Goal: Task Accomplishment & Management: Manage account settings

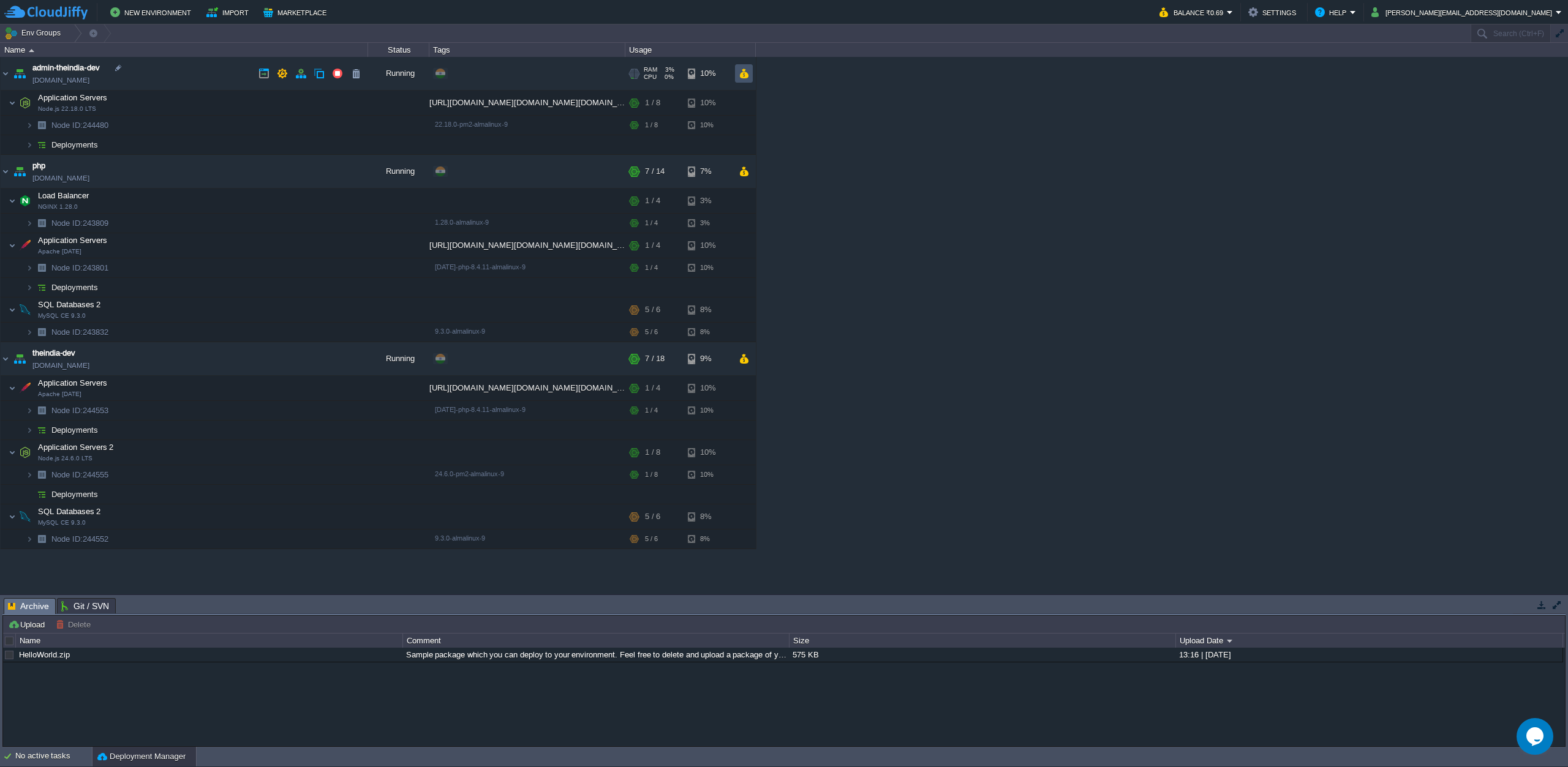
click at [747, 75] on button "button" at bounding box center [743, 74] width 10 height 11
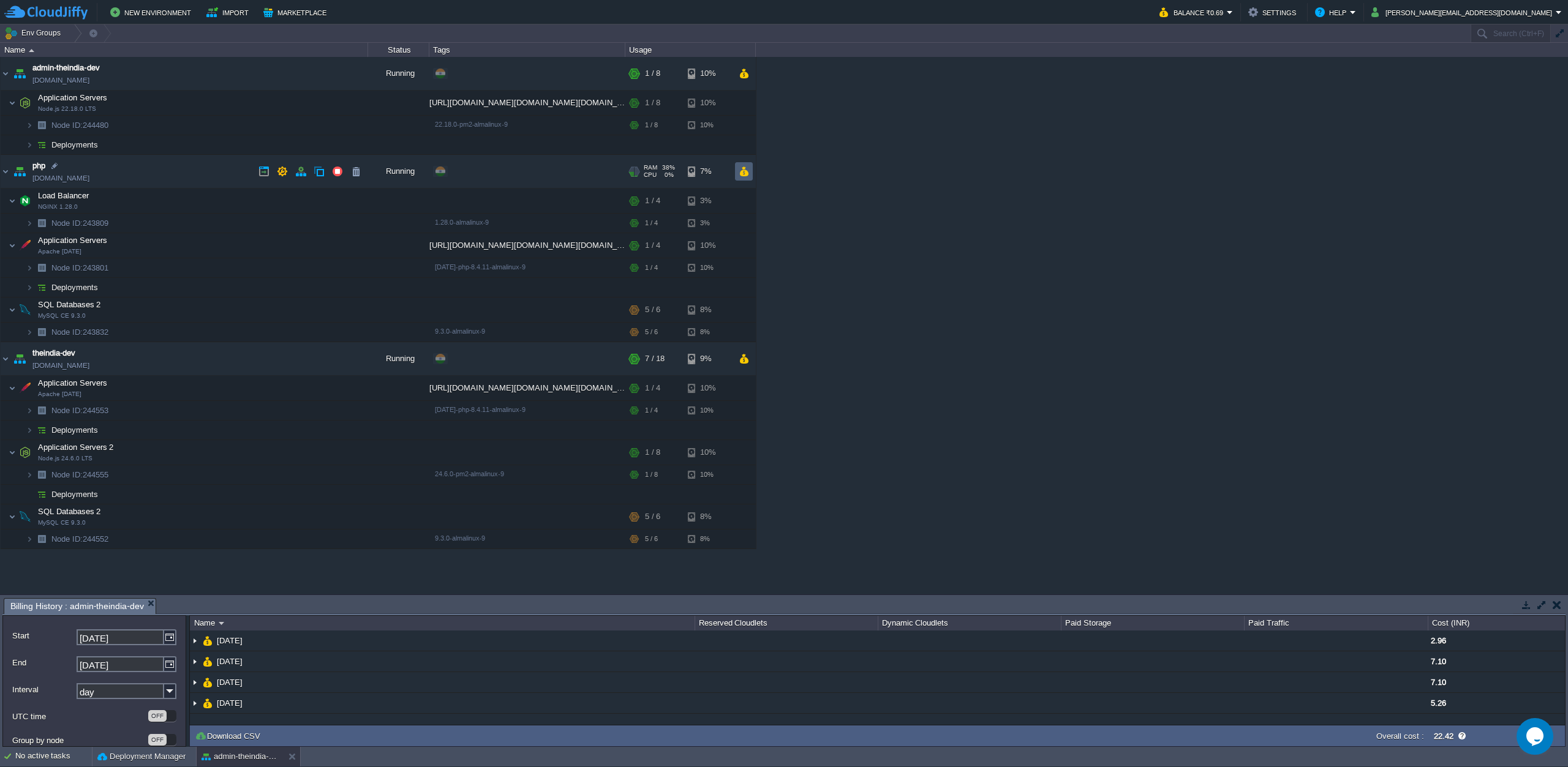
click at [747, 172] on button "button" at bounding box center [743, 172] width 10 height 11
click at [746, 363] on button "button" at bounding box center [743, 359] width 10 height 11
click at [338, 360] on button "button" at bounding box center [337, 359] width 11 height 11
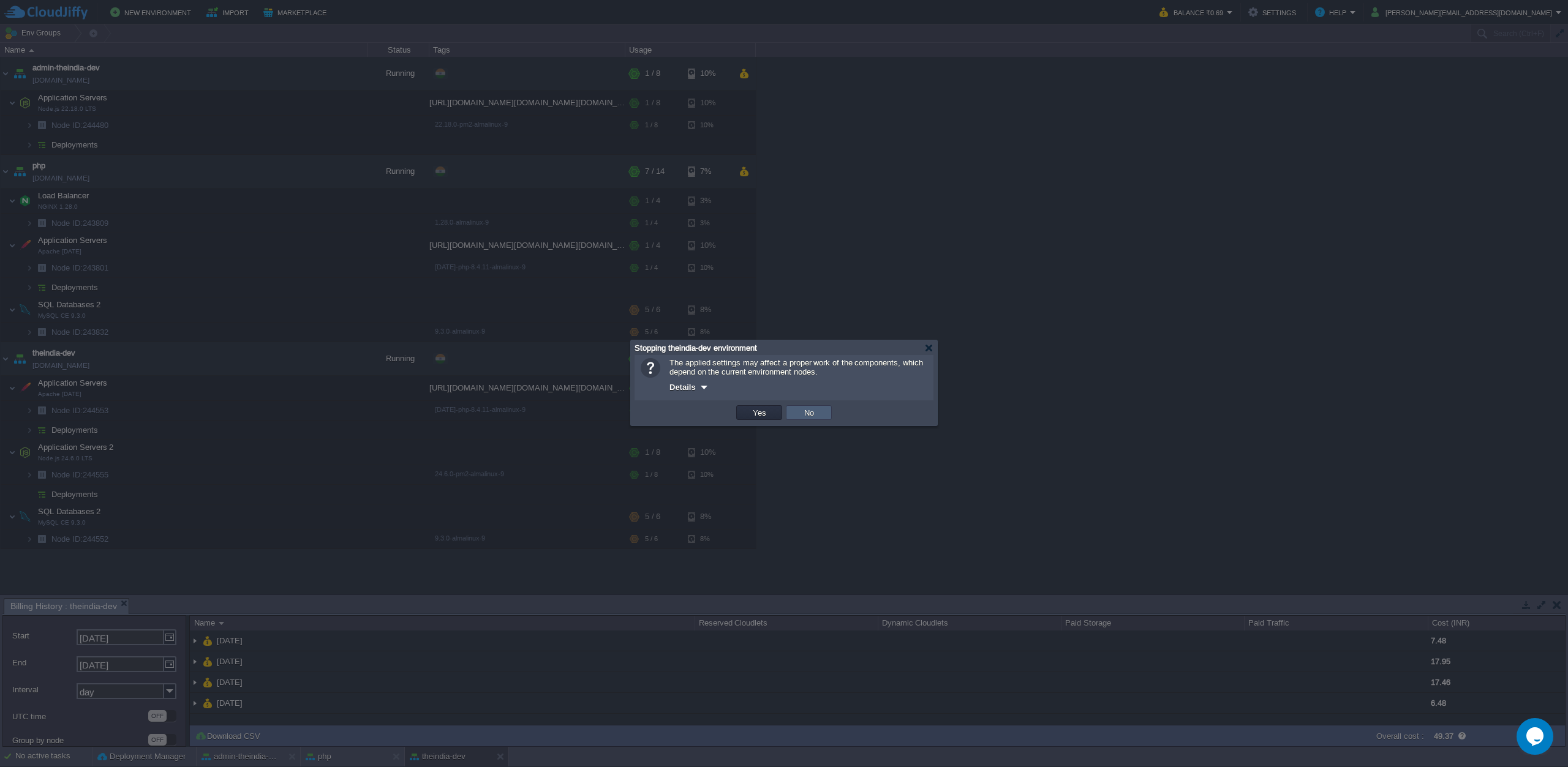
click at [814, 416] on button "No" at bounding box center [809, 413] width 17 height 11
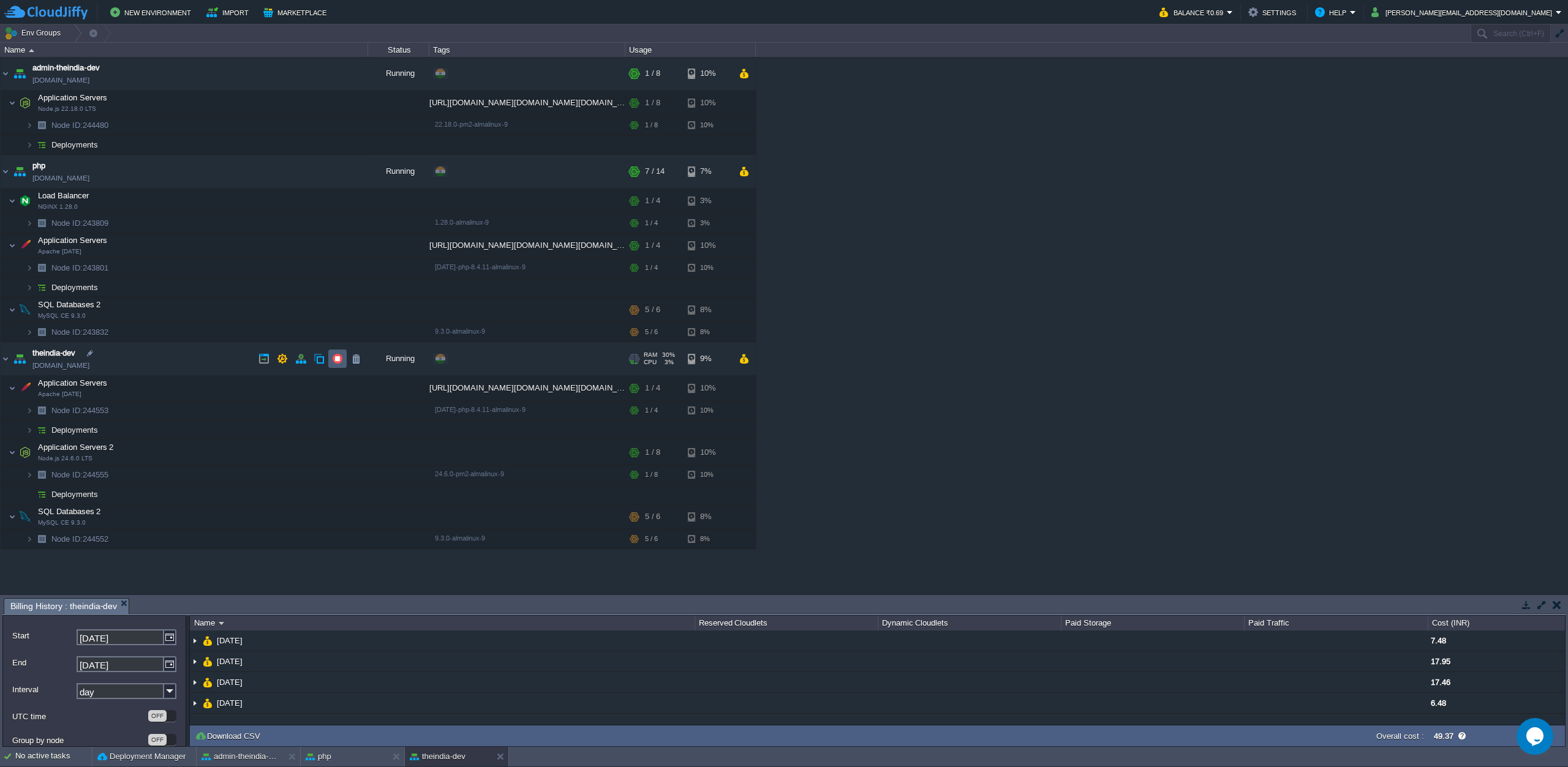
click at [340, 360] on button "button" at bounding box center [337, 359] width 11 height 11
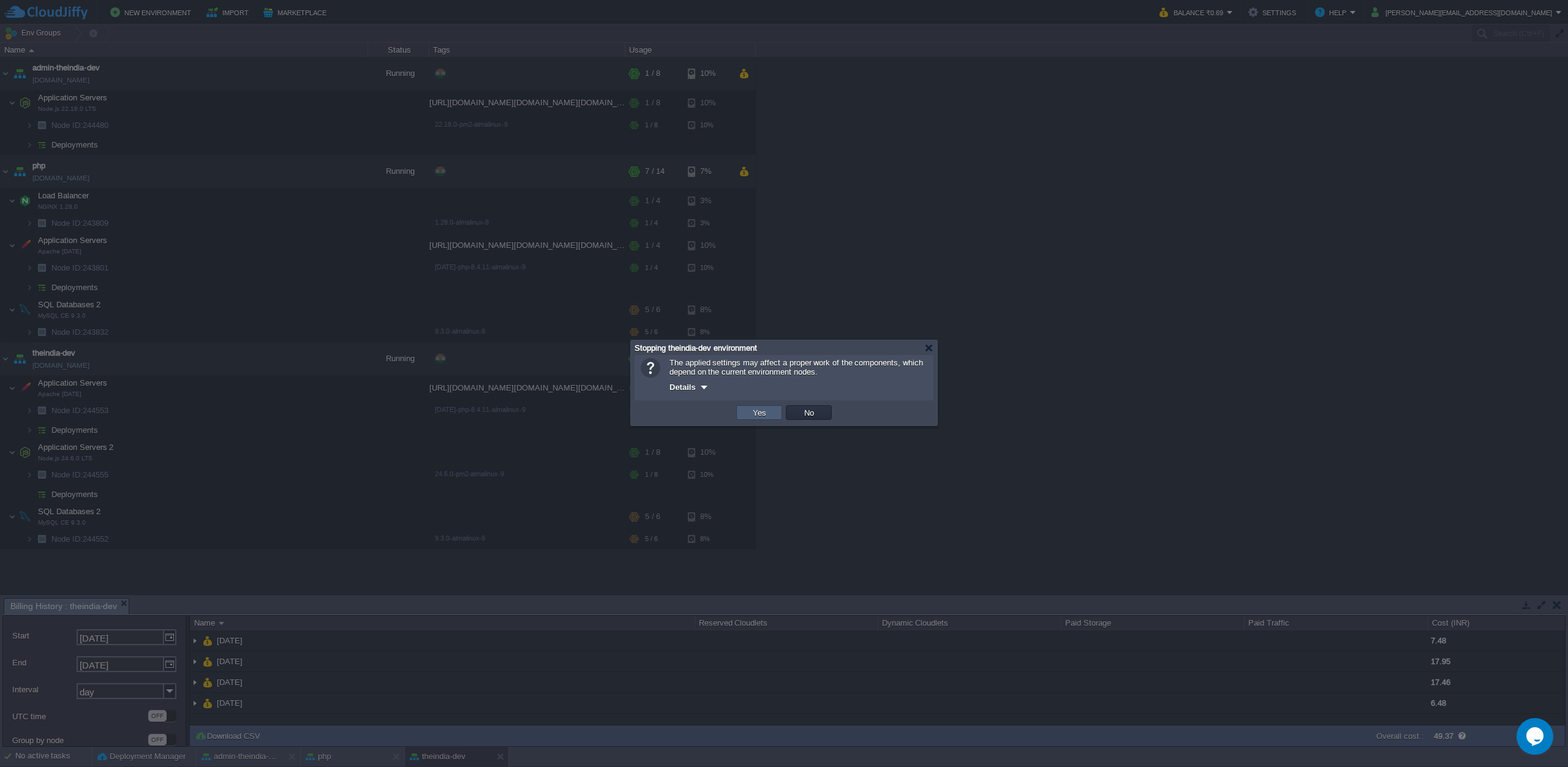
click at [771, 415] on td "Yes" at bounding box center [758, 412] width 46 height 14
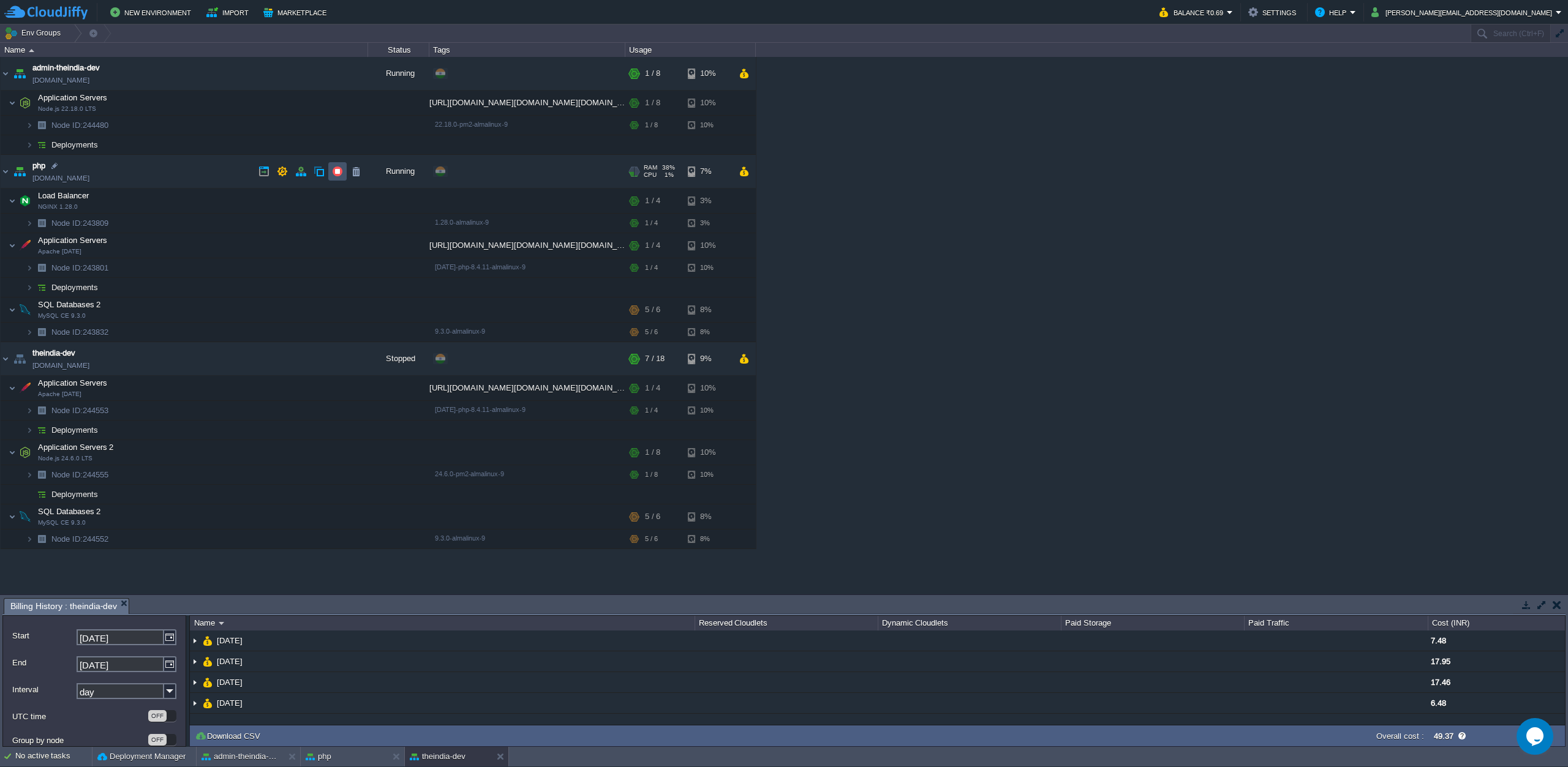
click at [340, 170] on button "button" at bounding box center [337, 172] width 11 height 11
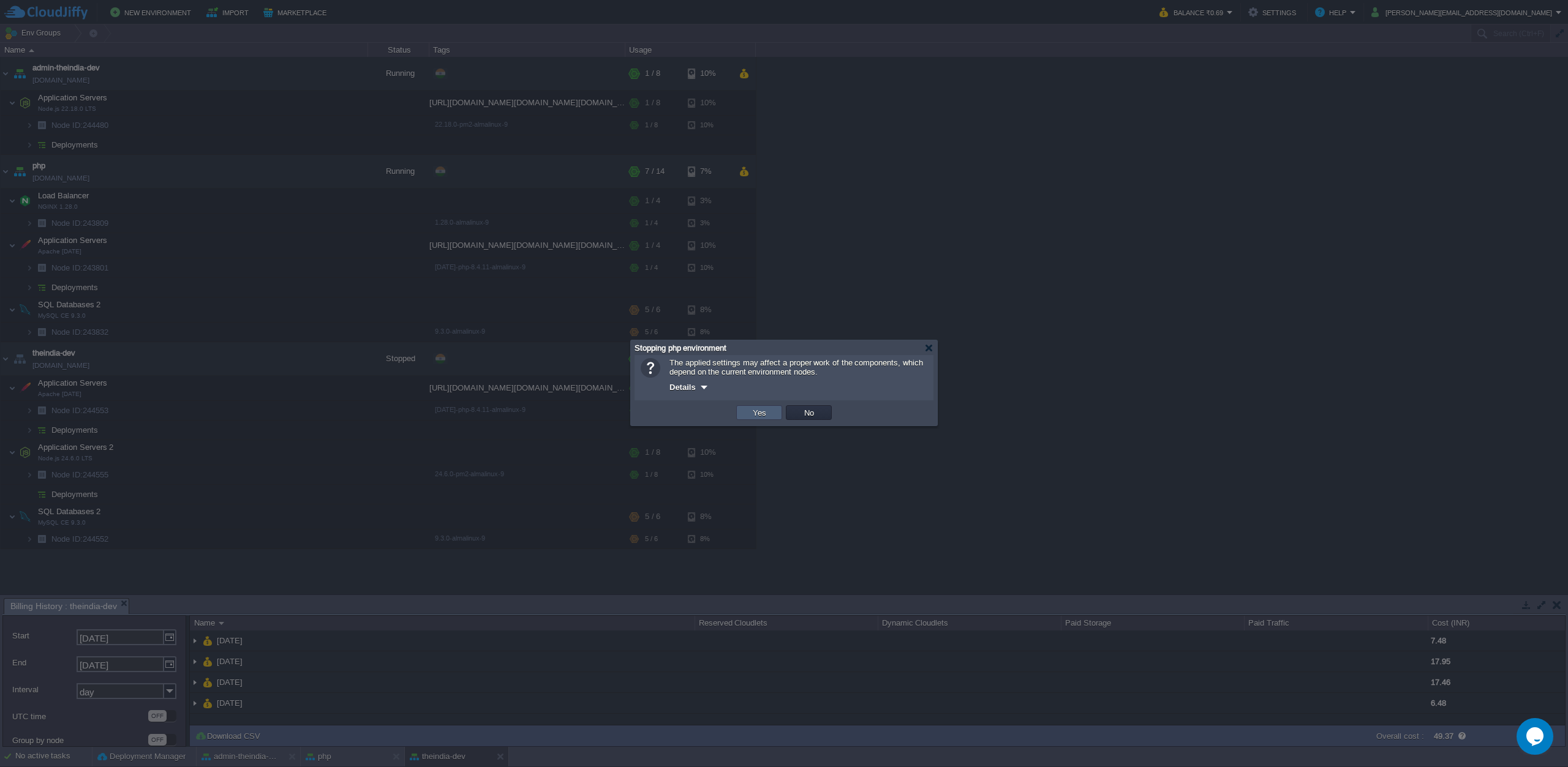
click at [764, 415] on button "Yes" at bounding box center [759, 413] width 21 height 11
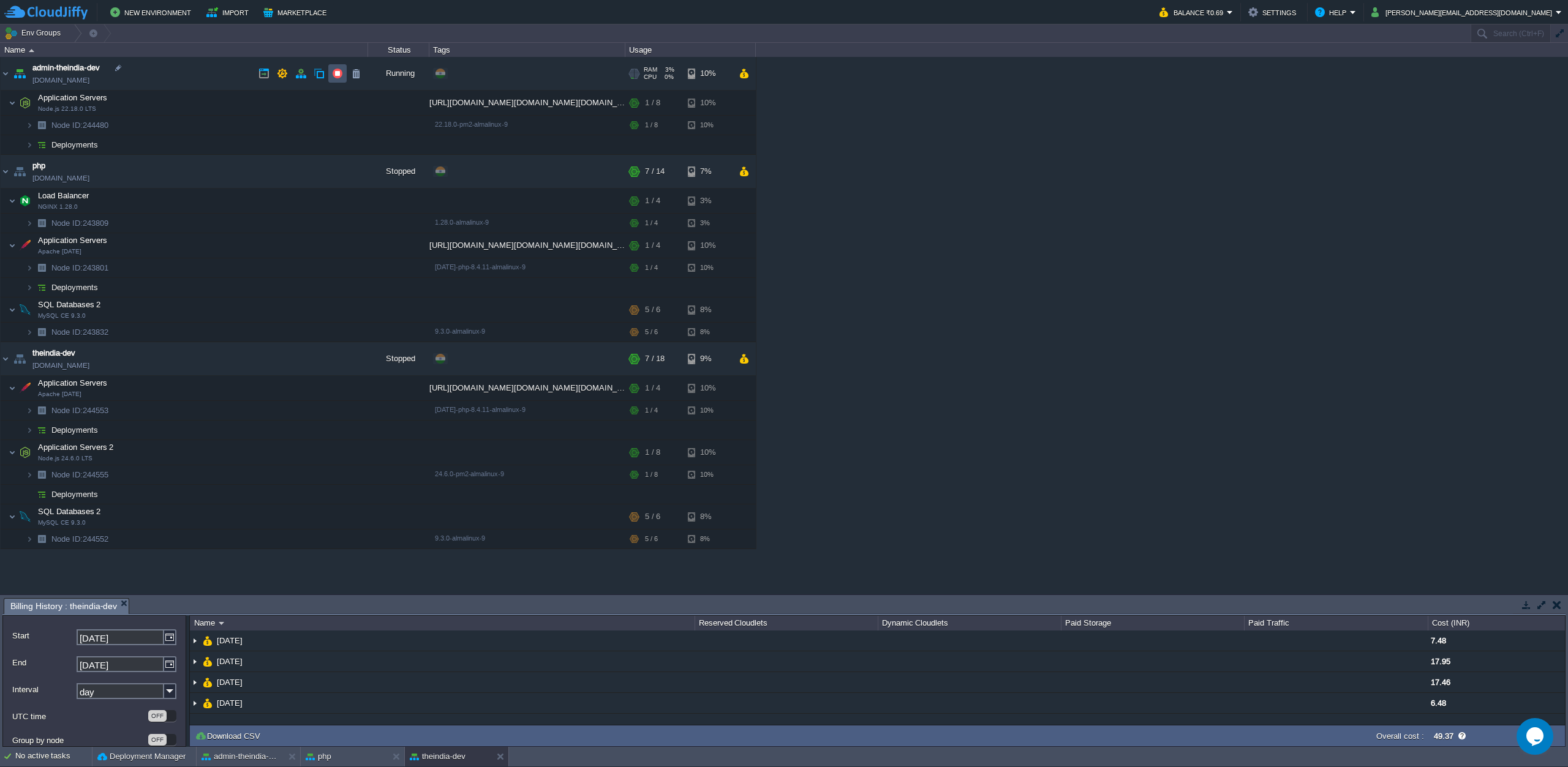
click at [333, 75] on button "button" at bounding box center [337, 74] width 11 height 11
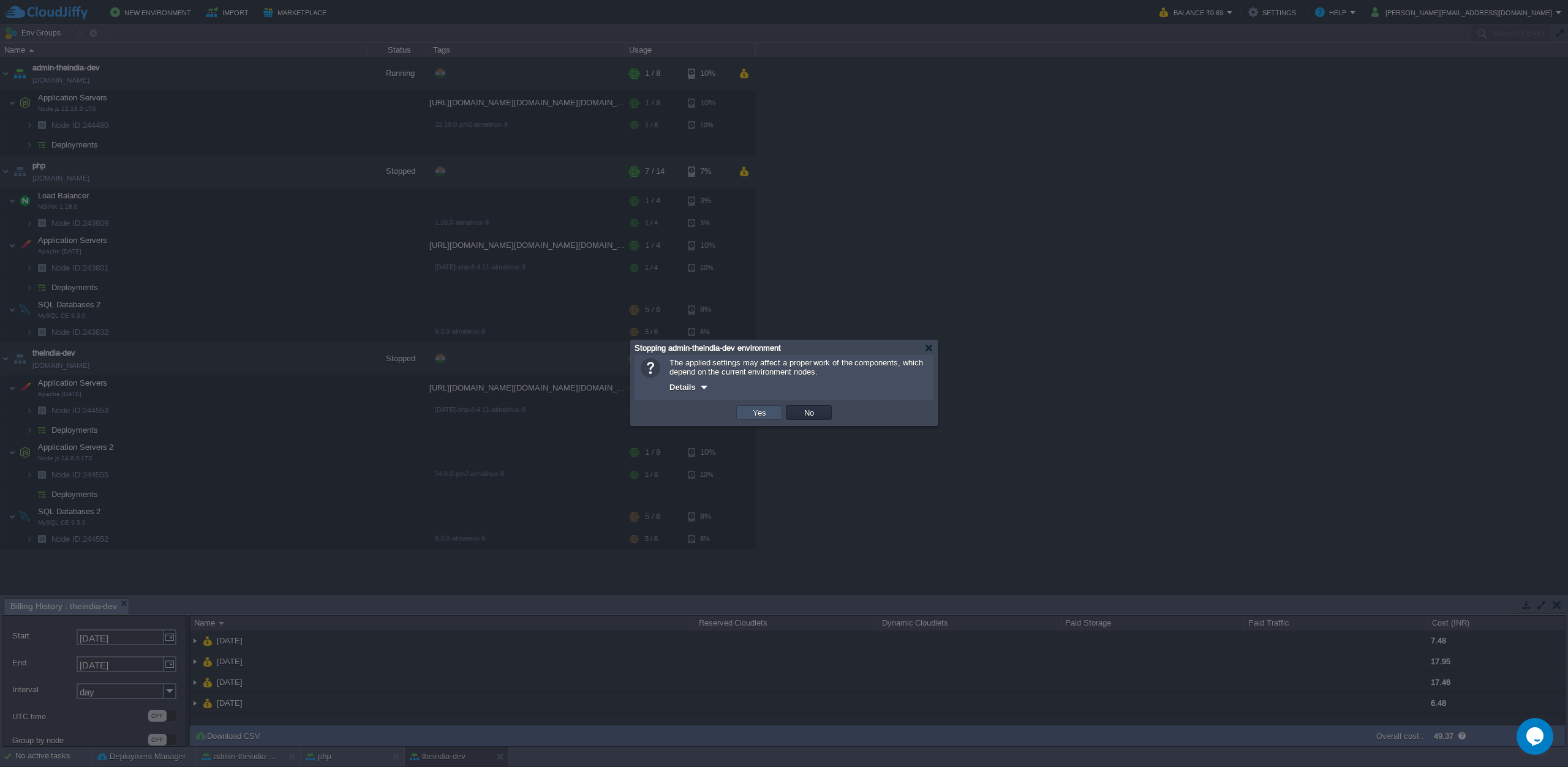
click at [766, 414] on button "Yes" at bounding box center [759, 413] width 21 height 11
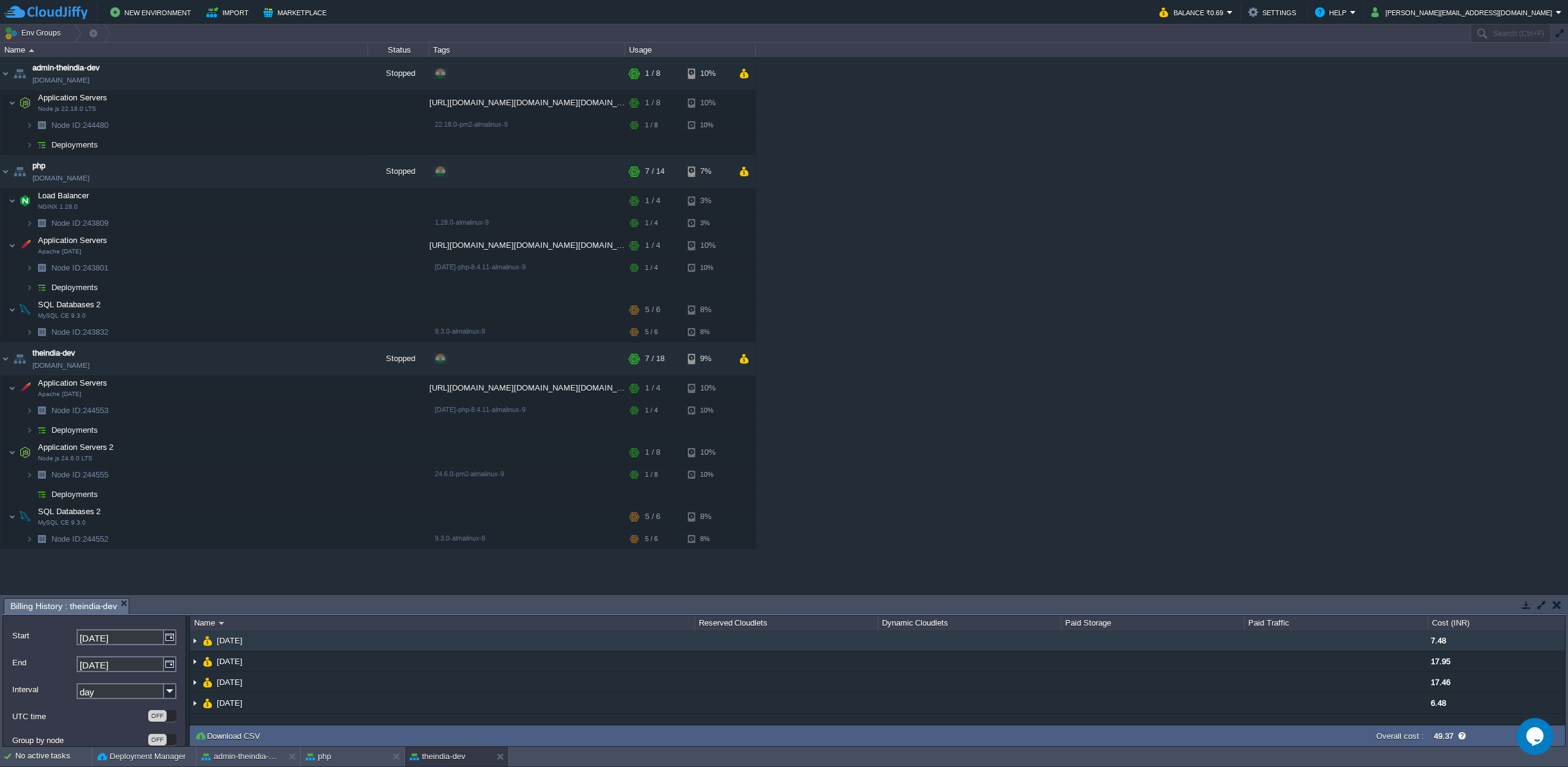
click at [196, 643] on img at bounding box center [195, 641] width 10 height 20
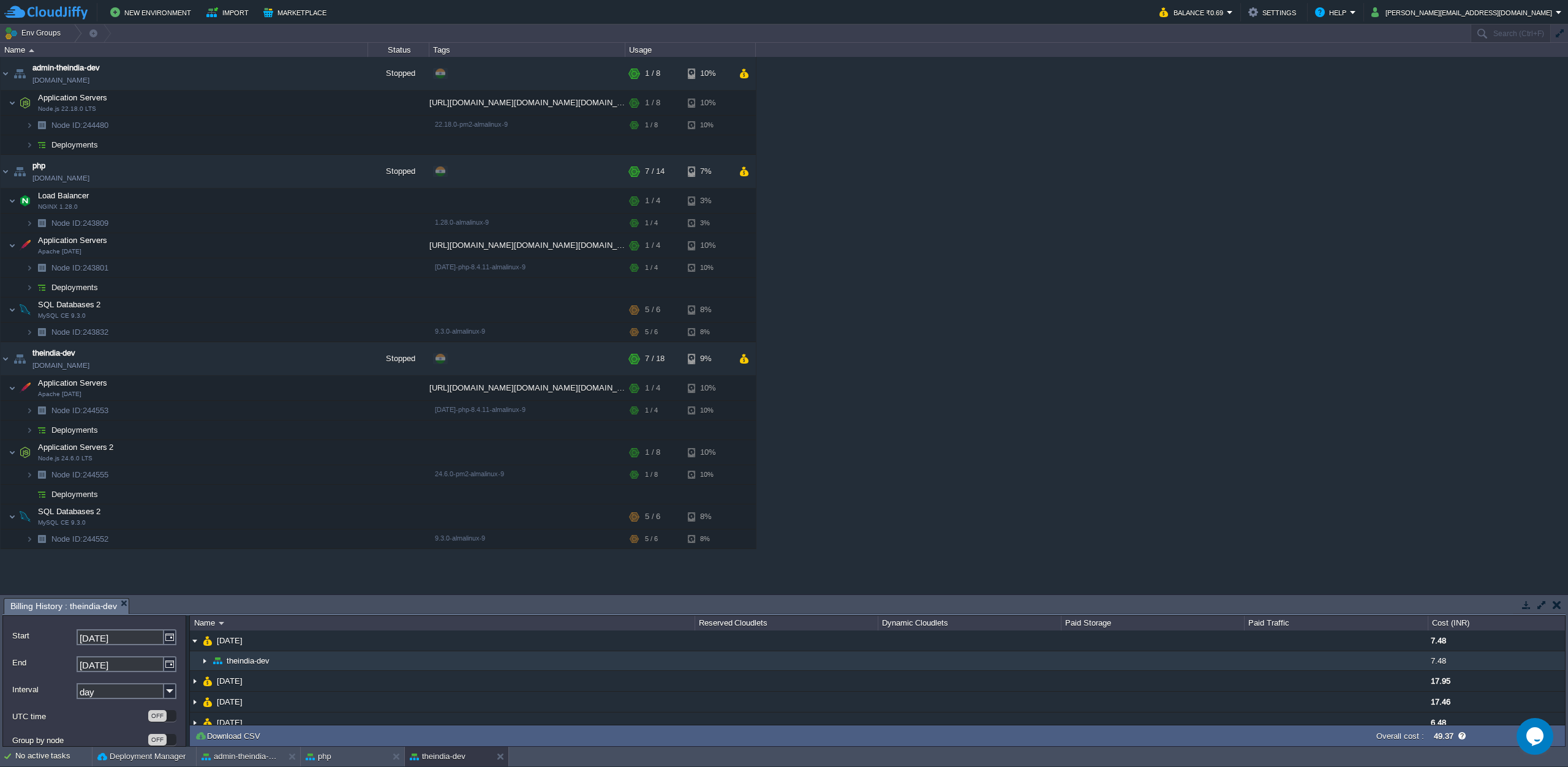
click at [202, 662] on img at bounding box center [205, 662] width 10 height 19
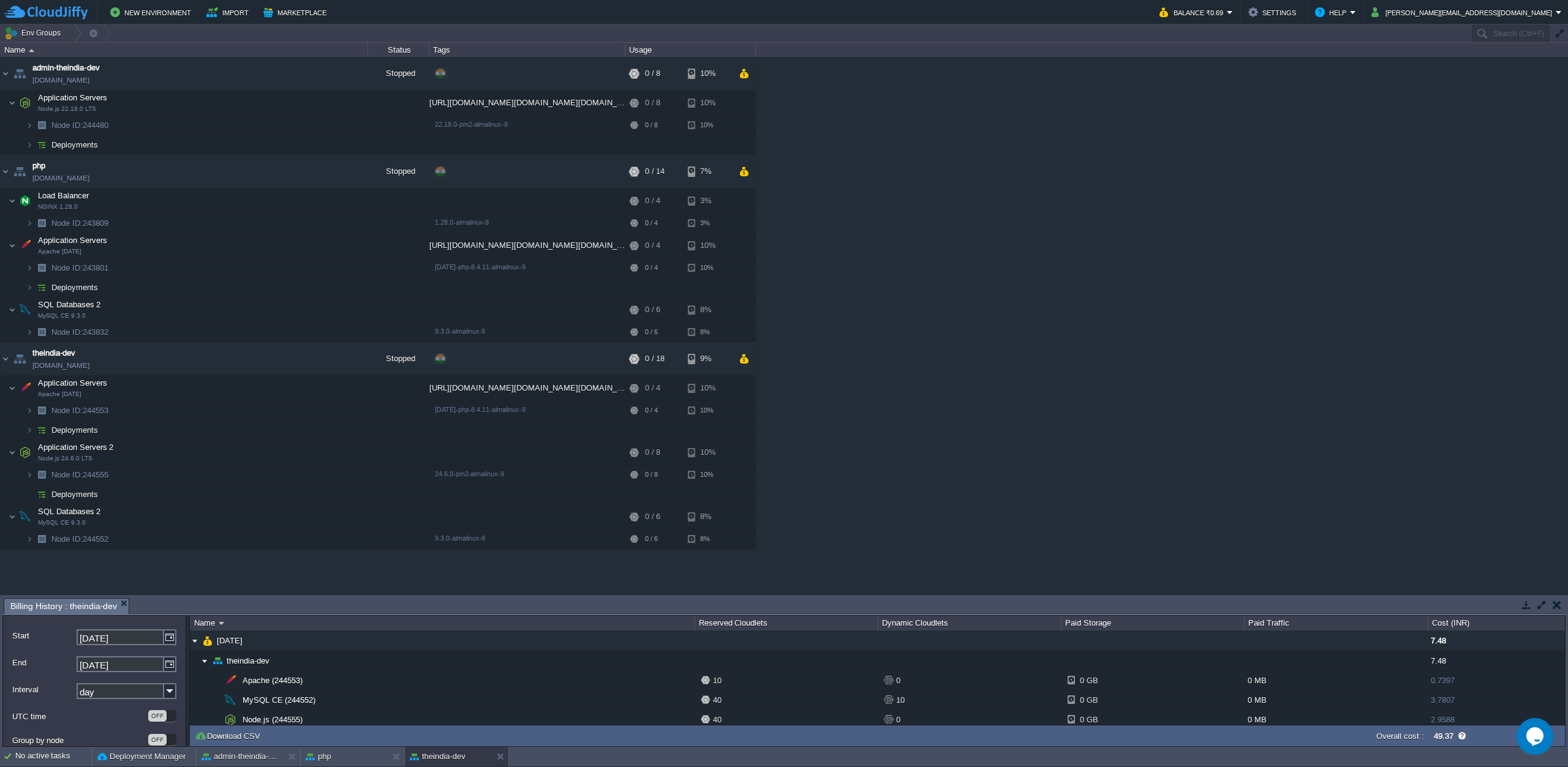
click at [1176, 280] on div "admin-theindia-dev [DOMAIN_NAME] Stopped + Add to Env Group RAM 0% CPU 0% 0 / 8…" at bounding box center [784, 325] width 1568 height 537
